Goal: Navigation & Orientation: Find specific page/section

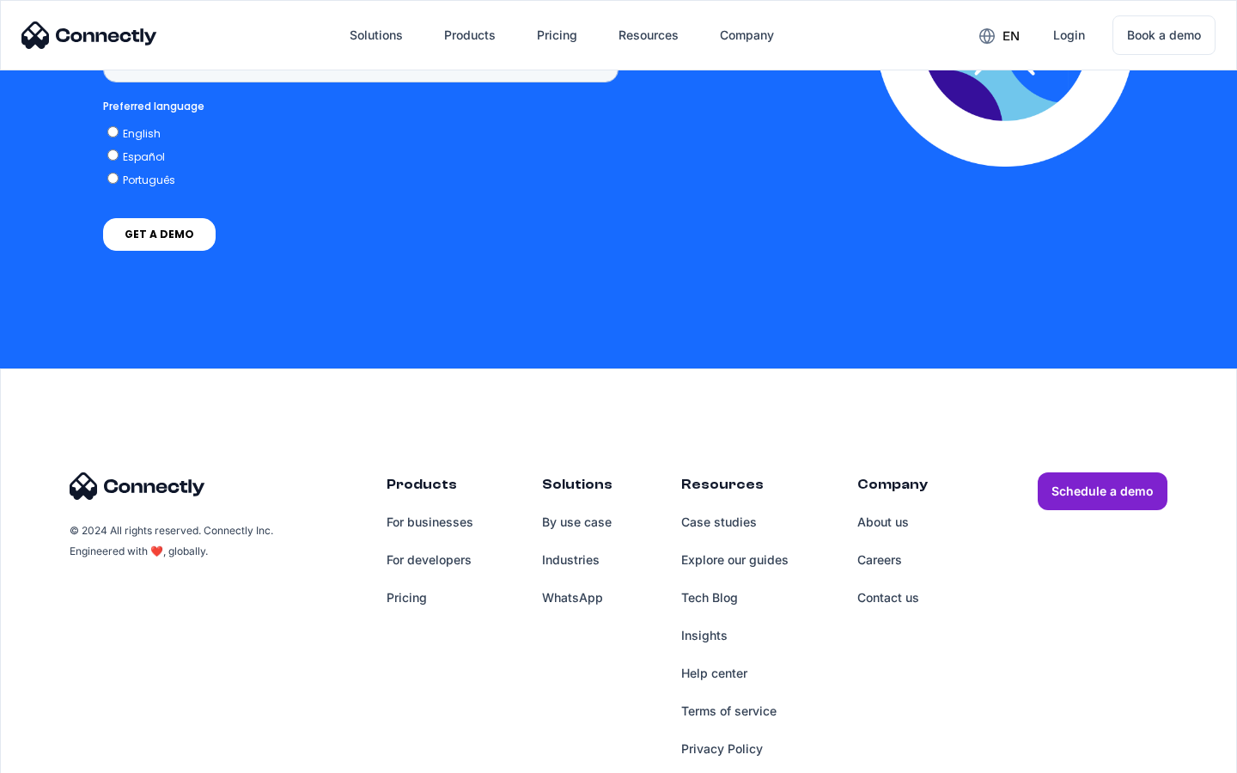
scroll to position [1287, 0]
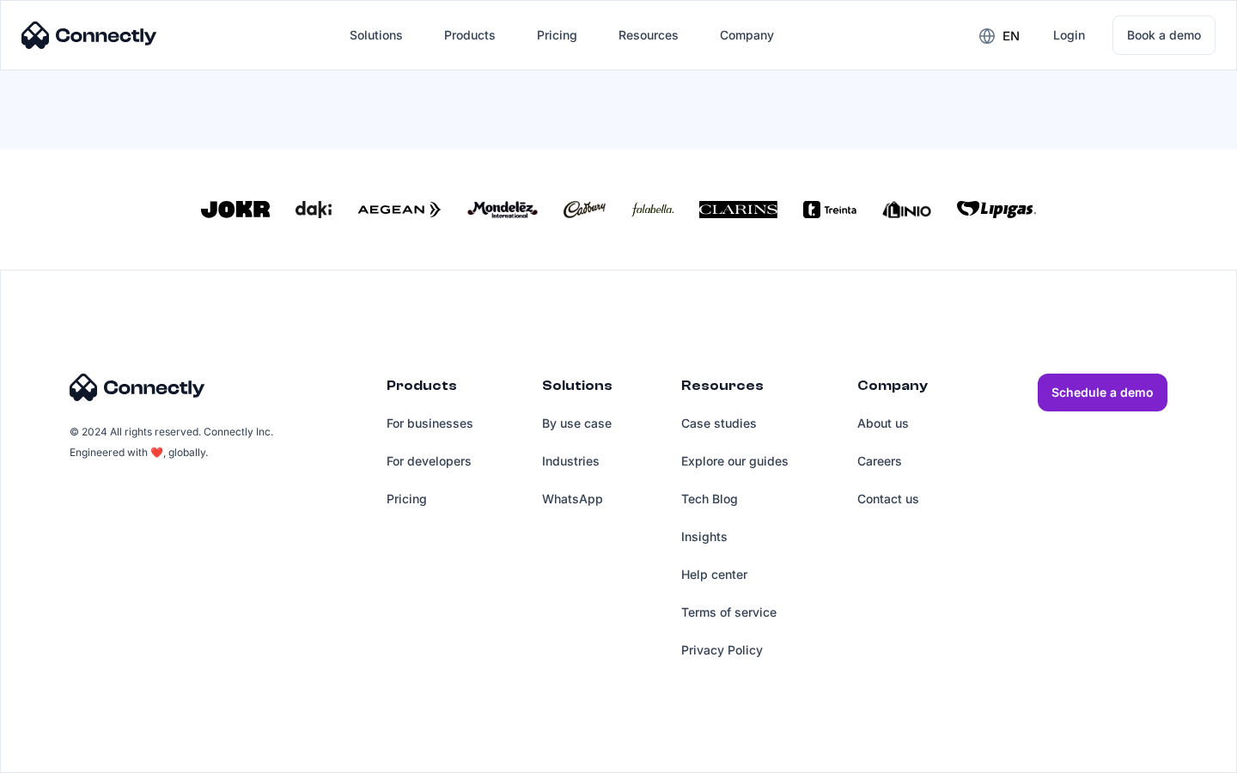
scroll to position [738, 0]
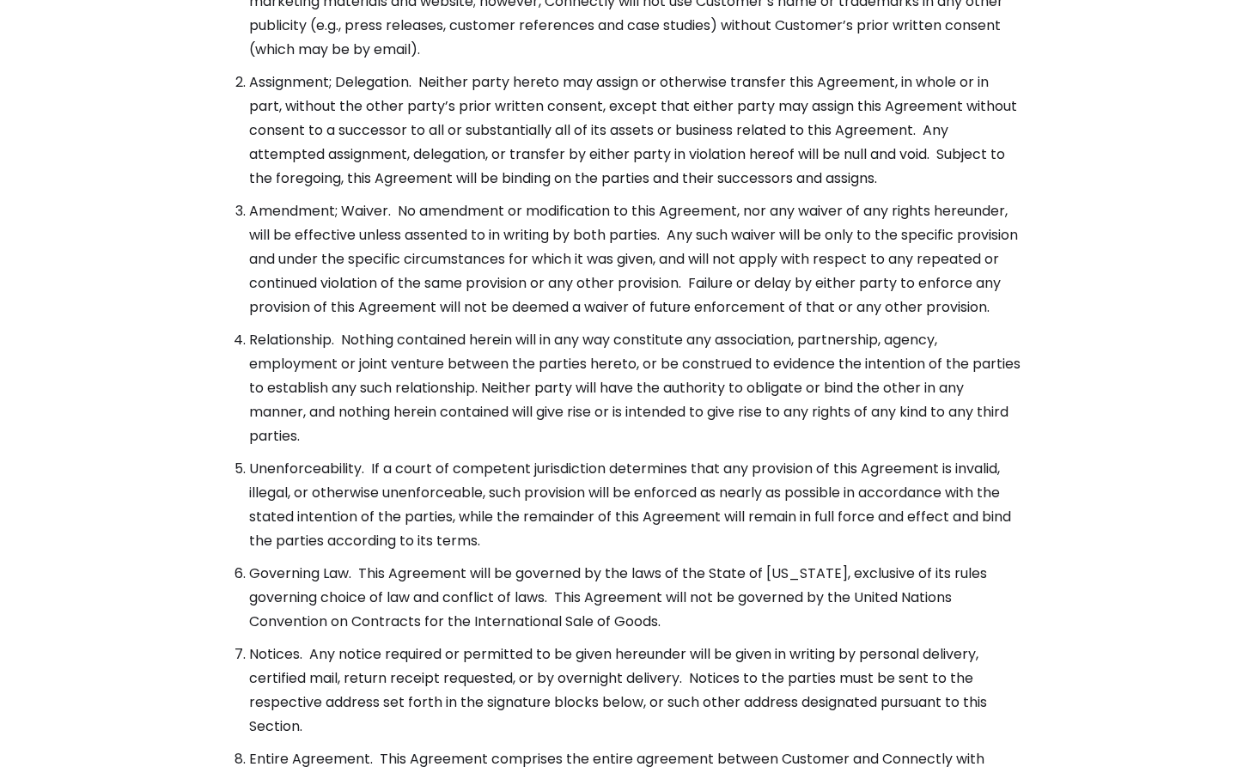
scroll to position [6247, 0]
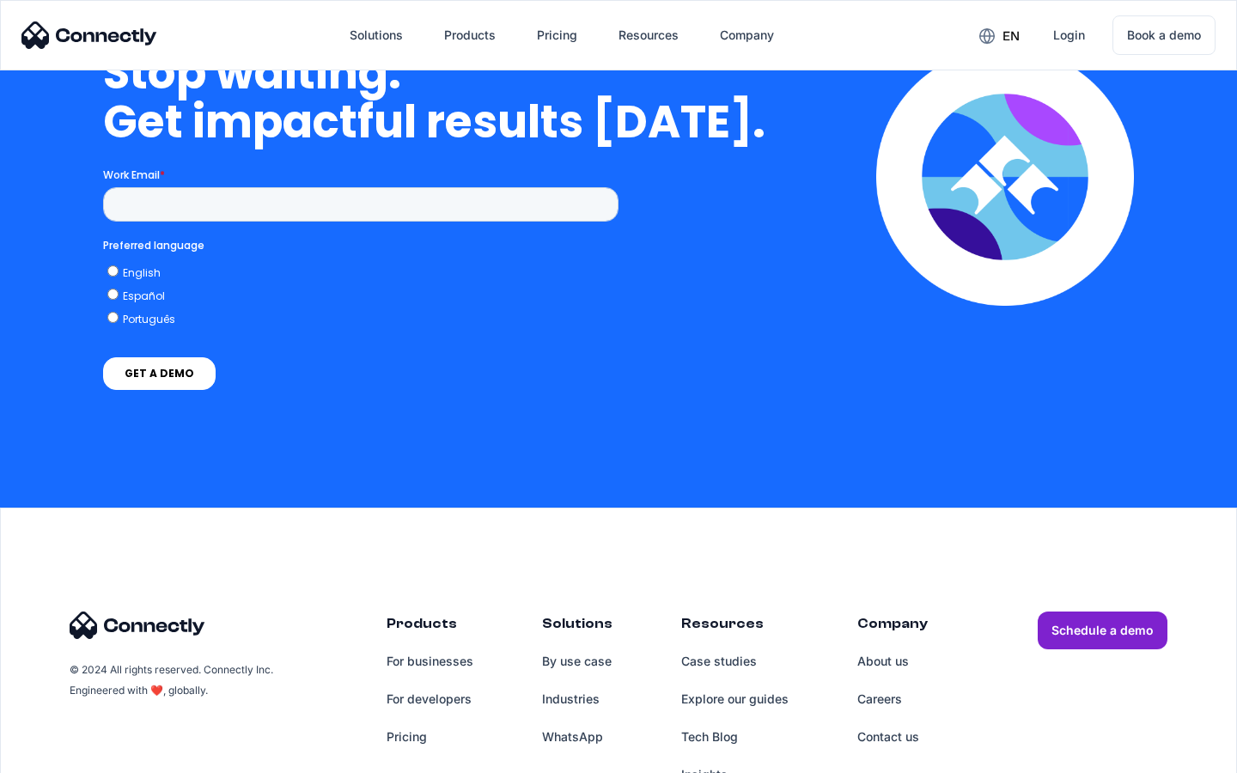
scroll to position [4360, 0]
